Goal: Task Accomplishment & Management: Manage account settings

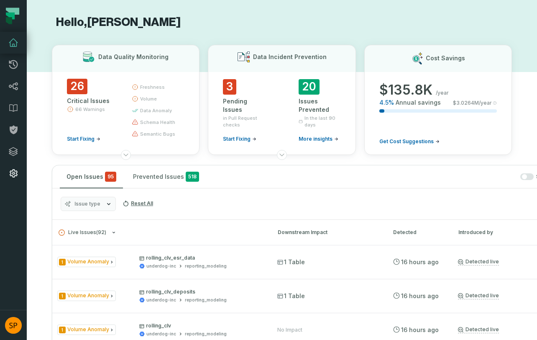
click at [10, 175] on icon at bounding box center [14, 173] width 8 height 8
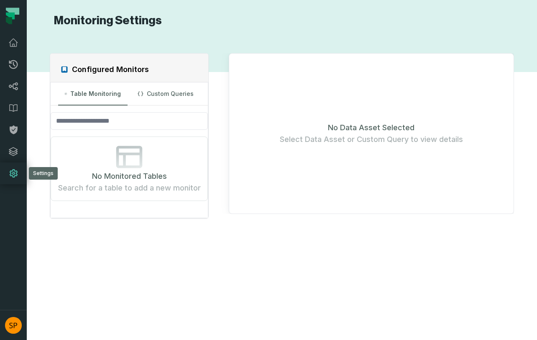
click at [15, 176] on icon at bounding box center [14, 173] width 8 height 8
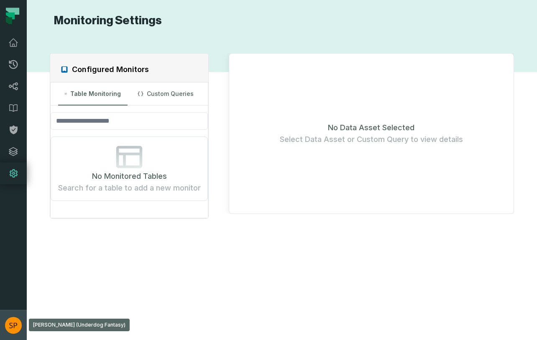
click at [12, 317] on img "button" at bounding box center [13, 325] width 17 height 17
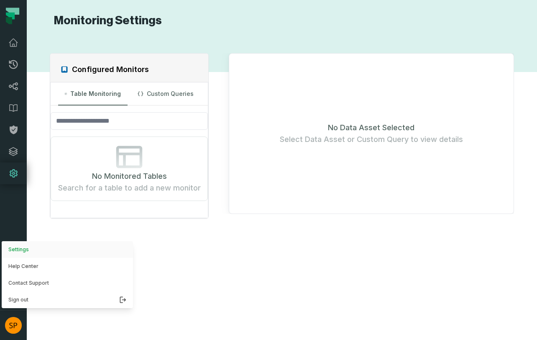
click at [24, 251] on button "Settings" at bounding box center [67, 249] width 131 height 17
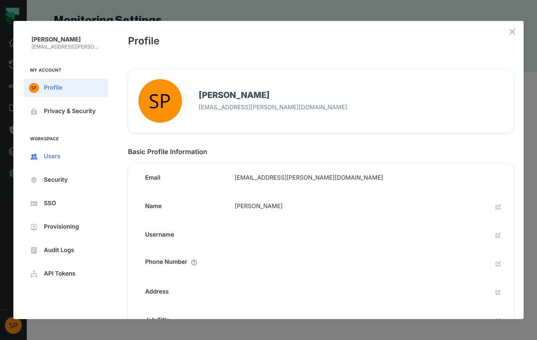
click at [54, 155] on span "Users" at bounding box center [72, 156] width 57 height 7
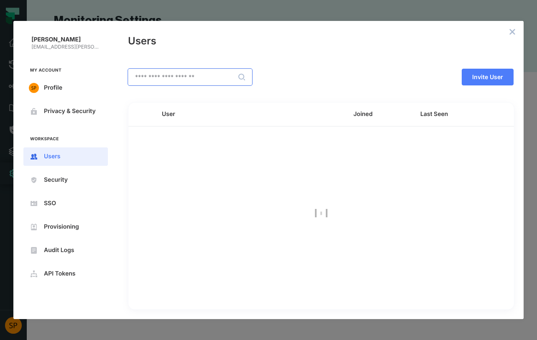
click at [195, 81] on input "text" at bounding box center [189, 77] width 123 height 16
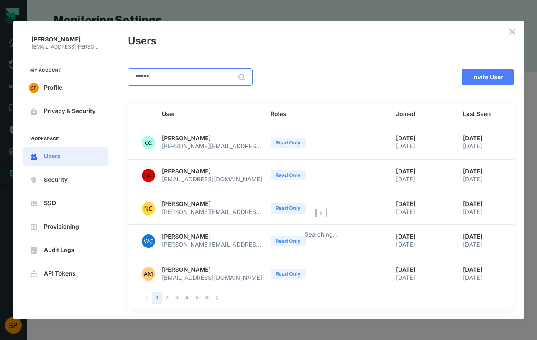
type input "*****"
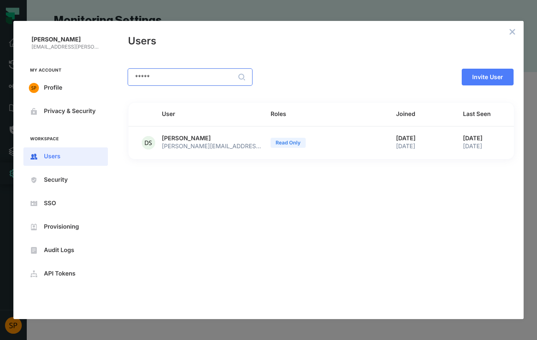
click at [308, 74] on div at bounding box center [353, 77] width 203 height 30
click at [185, 141] on span "[PERSON_NAME]" at bounding box center [186, 139] width 49 height 8
click at [243, 139] on td "[PERSON_NAME] [PERSON_NAME][EMAIL_ADDRESS][PERSON_NAME][DOMAIN_NAME]" at bounding box center [209, 142] width 109 height 32
click at [334, 146] on div "Read Only" at bounding box center [330, 143] width 119 height 10
click at [271, 143] on span "Read Only" at bounding box center [288, 143] width 35 height 6
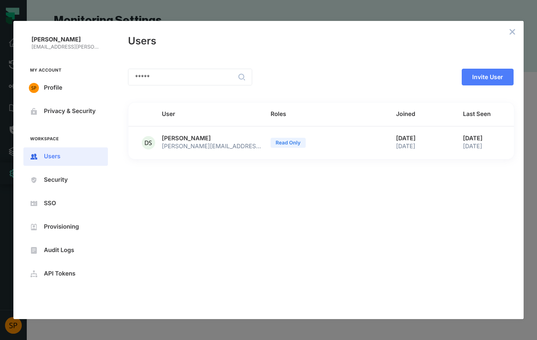
click at [284, 143] on span "Read Only" at bounding box center [288, 143] width 35 height 6
click at [483, 140] on span "[DATE]" at bounding box center [473, 139] width 20 height 8
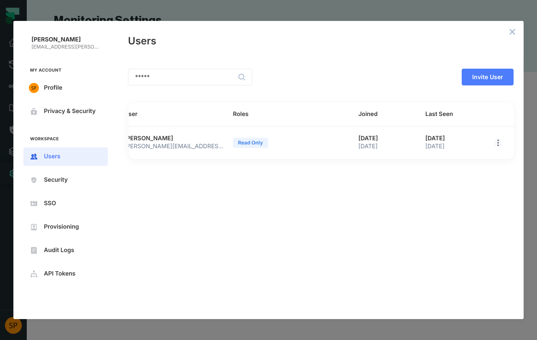
click at [500, 143] on icon "open options" at bounding box center [498, 142] width 7 height 7
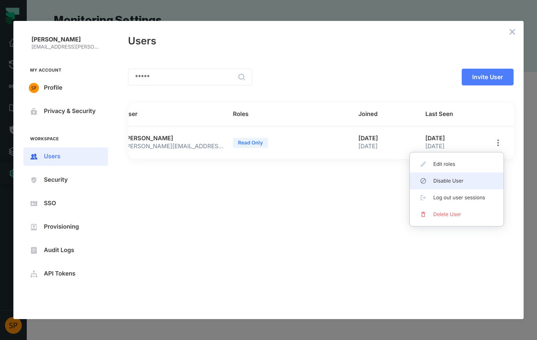
click at [448, 184] on span "Disable User" at bounding box center [461, 180] width 54 height 7
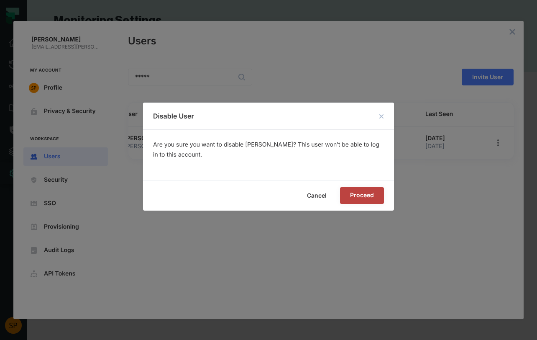
click at [0, 0] on span "Proceed" at bounding box center [0, 0] width 0 height 0
